Goal: Transaction & Acquisition: Purchase product/service

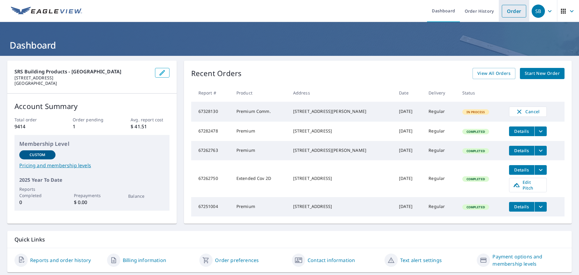
click at [507, 13] on link "Order" at bounding box center [514, 11] width 24 height 13
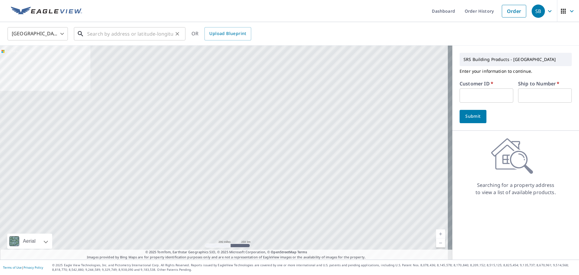
click at [125, 32] on input "text" at bounding box center [130, 33] width 86 height 17
paste input "[STREET_ADDRESS]"
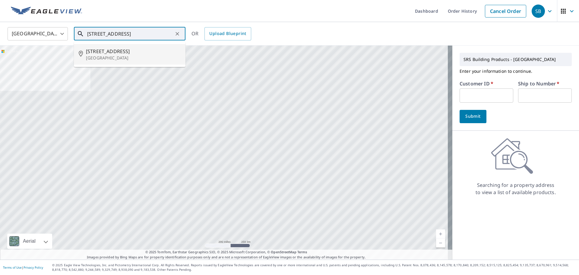
click at [116, 55] on p "[GEOGRAPHIC_DATA]" at bounding box center [133, 58] width 95 height 6
type input "[STREET_ADDRESS]"
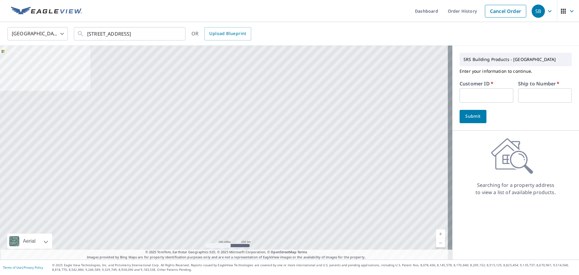
scroll to position [0, 0]
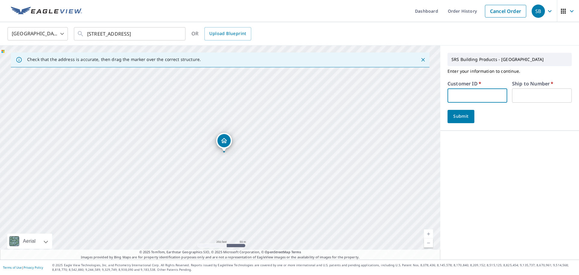
click at [464, 98] on input "text" at bounding box center [478, 95] width 60 height 14
type input "apr302"
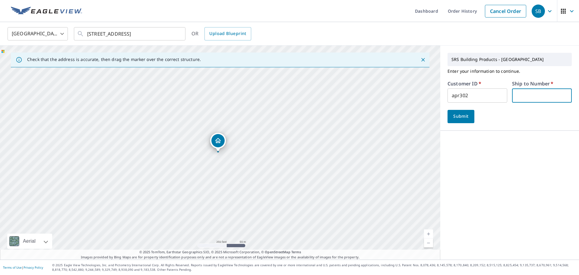
click at [521, 96] on input "text" at bounding box center [542, 95] width 60 height 14
type input "1"
click at [460, 117] on span "Submit" at bounding box center [461, 117] width 17 height 8
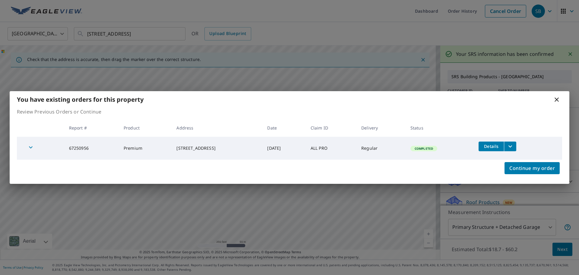
click at [559, 99] on icon at bounding box center [556, 99] width 7 height 7
